Goal: Task Accomplishment & Management: Manage account settings

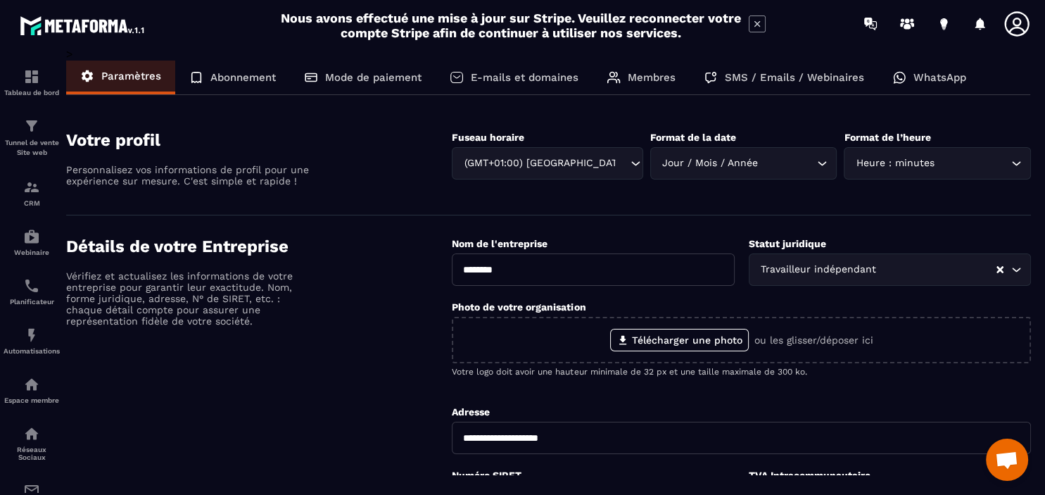
click at [227, 72] on p "Abonnement" at bounding box center [242, 77] width 65 height 13
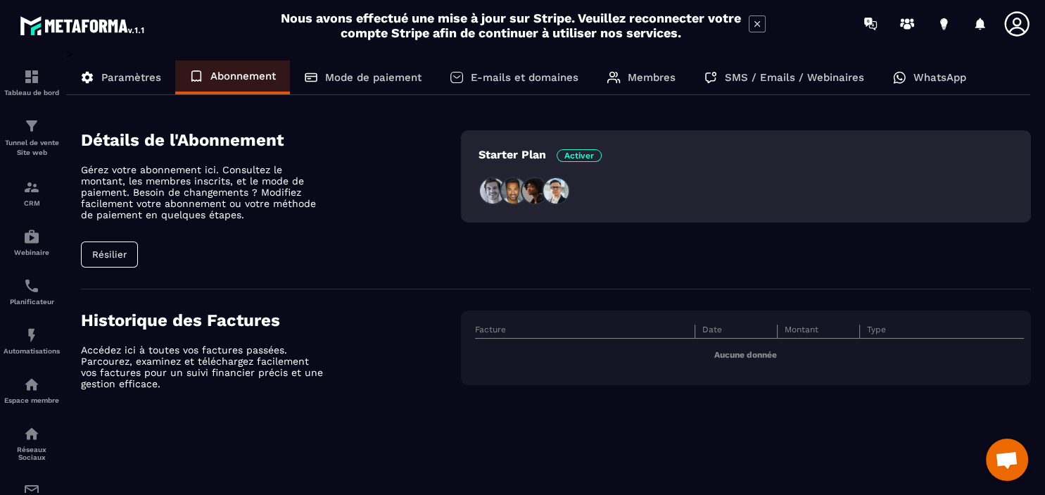
click at [364, 72] on p "Mode de paiement" at bounding box center [373, 77] width 96 height 13
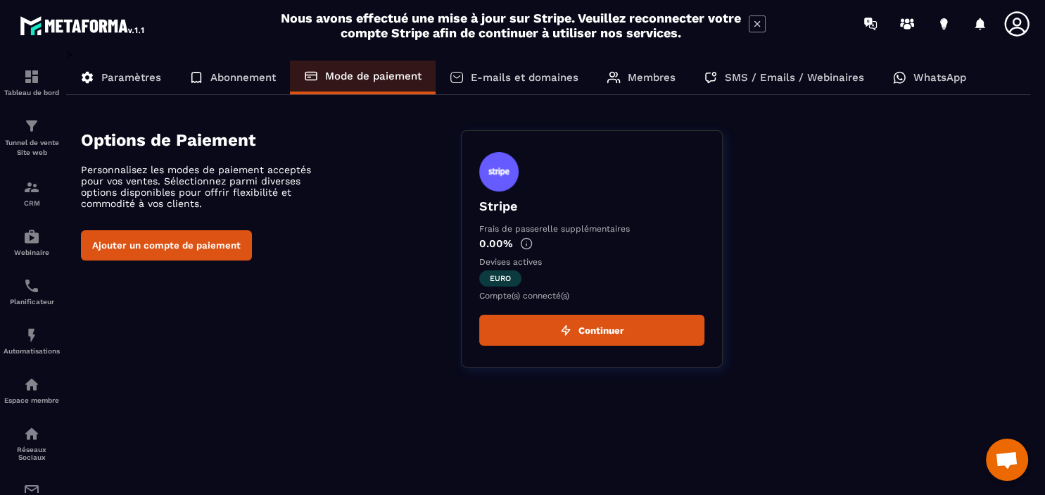
click at [497, 80] on p "E-mails et domaines" at bounding box center [525, 77] width 108 height 13
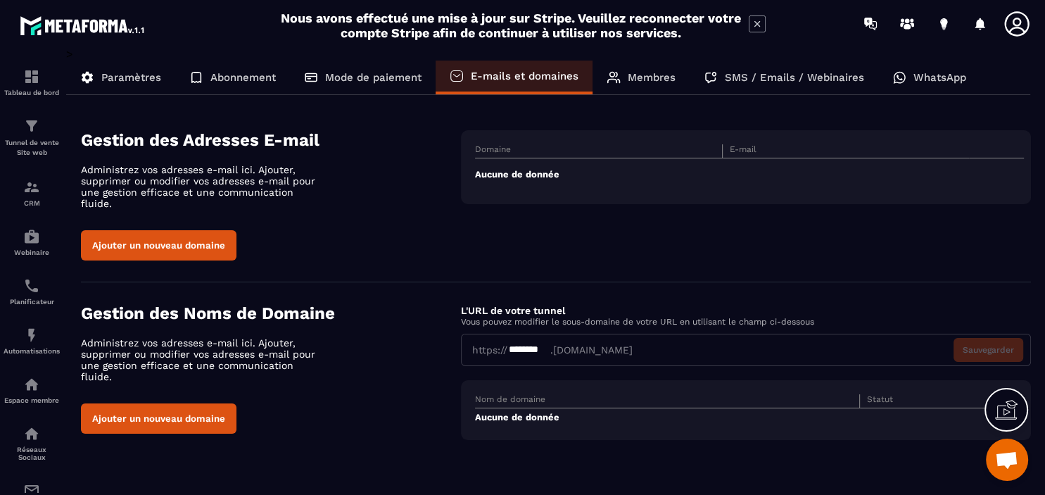
click at [334, 77] on p "Mode de paiement" at bounding box center [373, 77] width 96 height 13
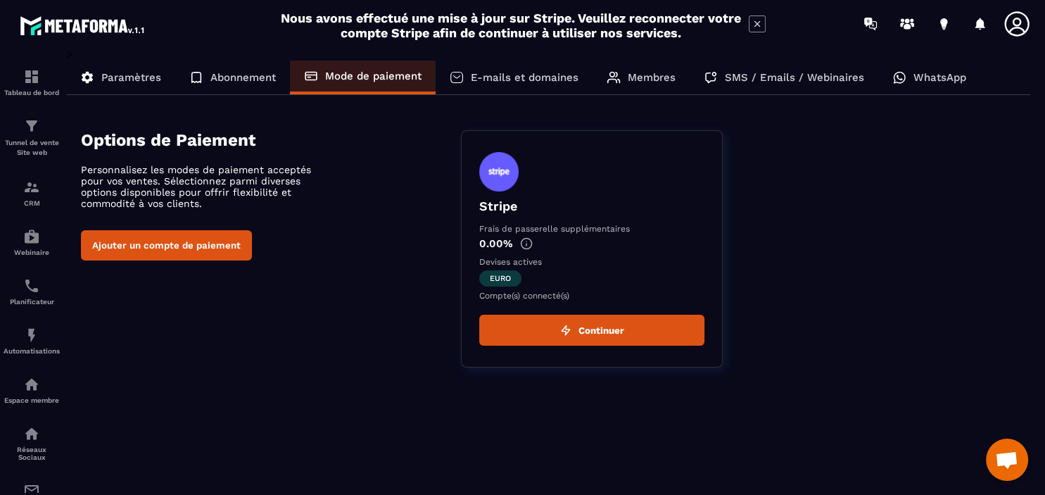
click at [168, 250] on button "Ajouter un compte de paiement" at bounding box center [166, 245] width 171 height 30
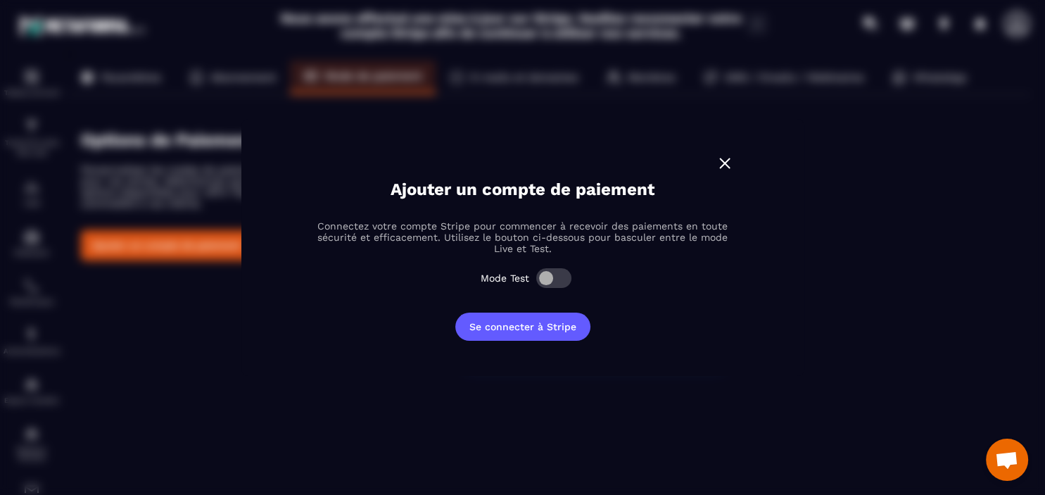
click at [545, 277] on span "Modal window" at bounding box center [553, 278] width 35 height 20
click at [544, 327] on button "Se connecter à Stripe" at bounding box center [522, 327] width 135 height 28
